Goal: Task Accomplishment & Management: Complete application form

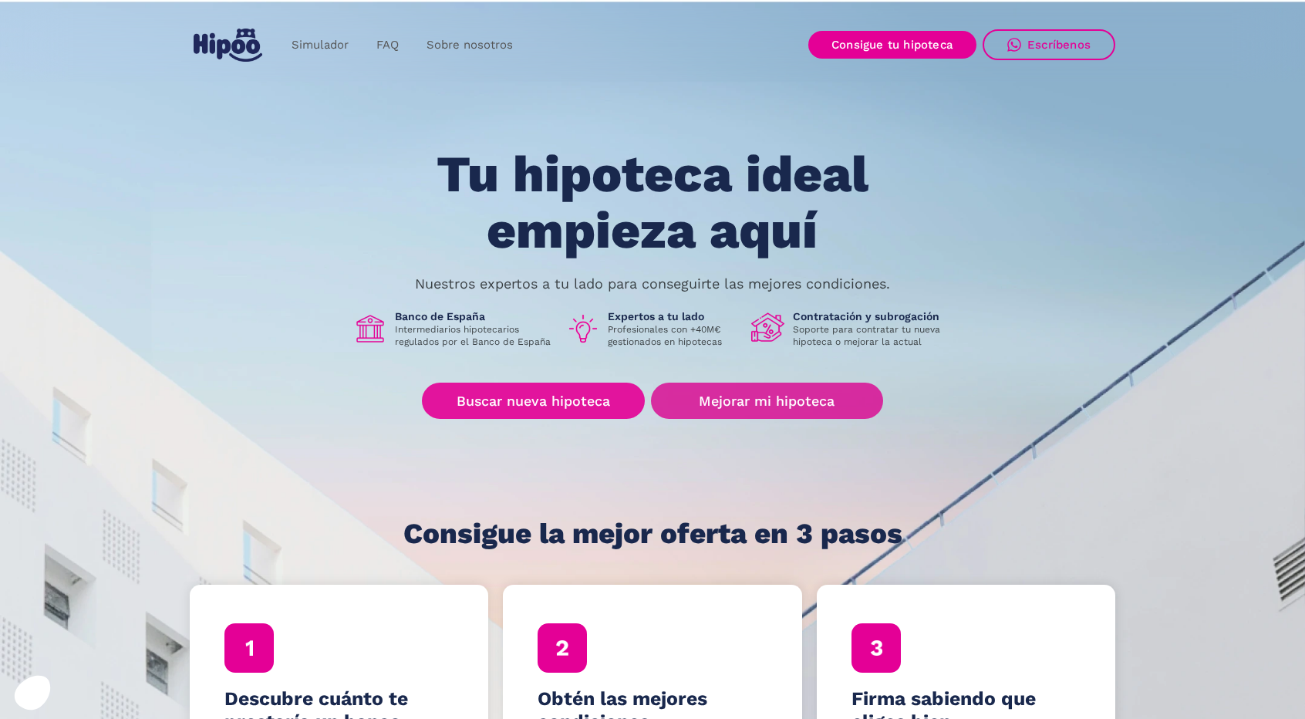
click at [789, 391] on link "Mejorar mi hipoteca" at bounding box center [767, 401] width 232 height 36
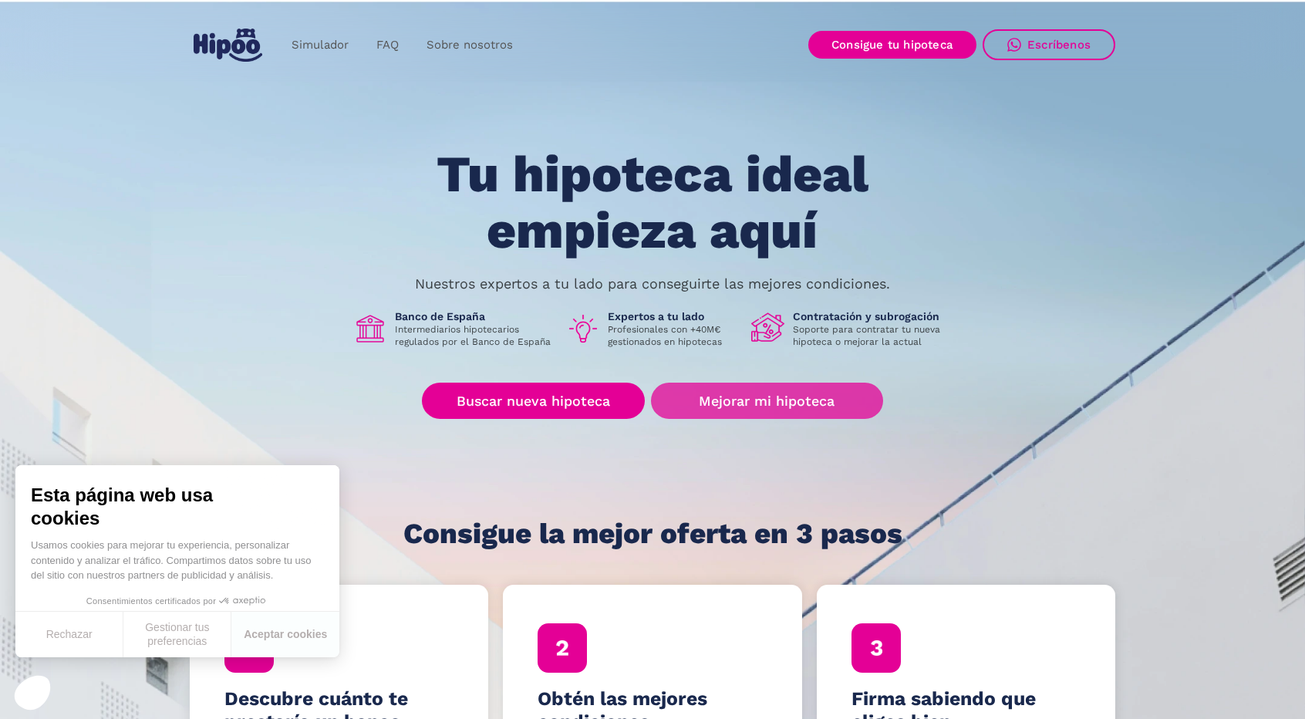
click at [750, 400] on link "Mejorar mi hipoteca" at bounding box center [767, 401] width 232 height 36
